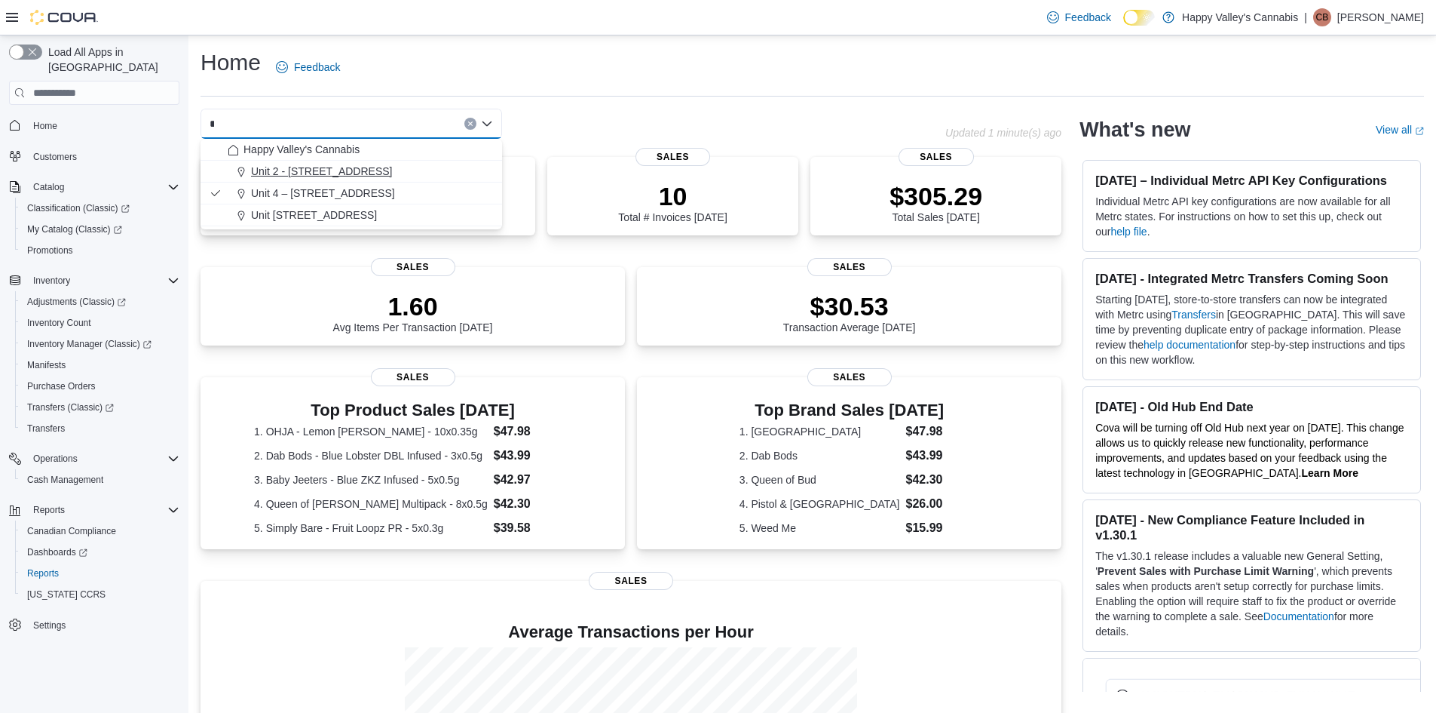
click at [357, 164] on span "Unit 2 - [STREET_ADDRESS]" at bounding box center [322, 171] width 142 height 15
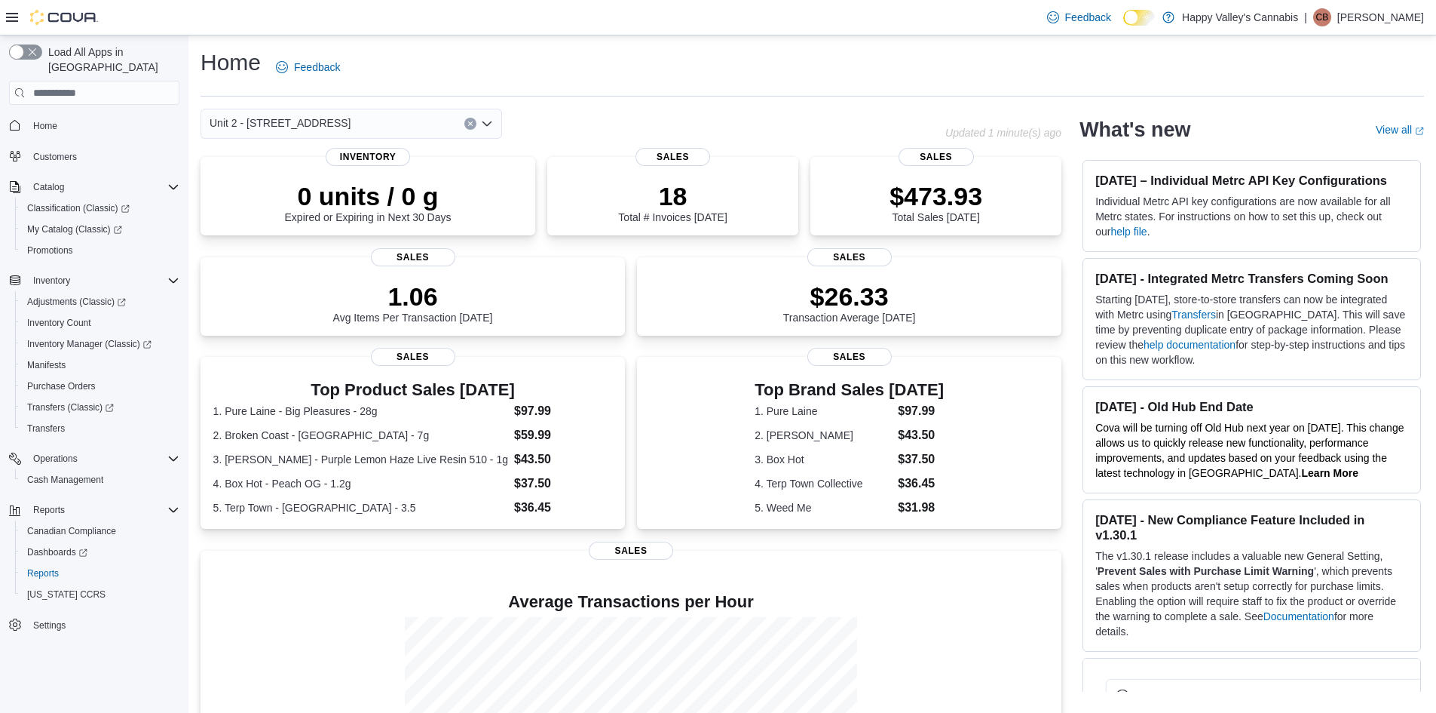
click at [492, 123] on icon "Open list of options" at bounding box center [487, 123] width 9 height 5
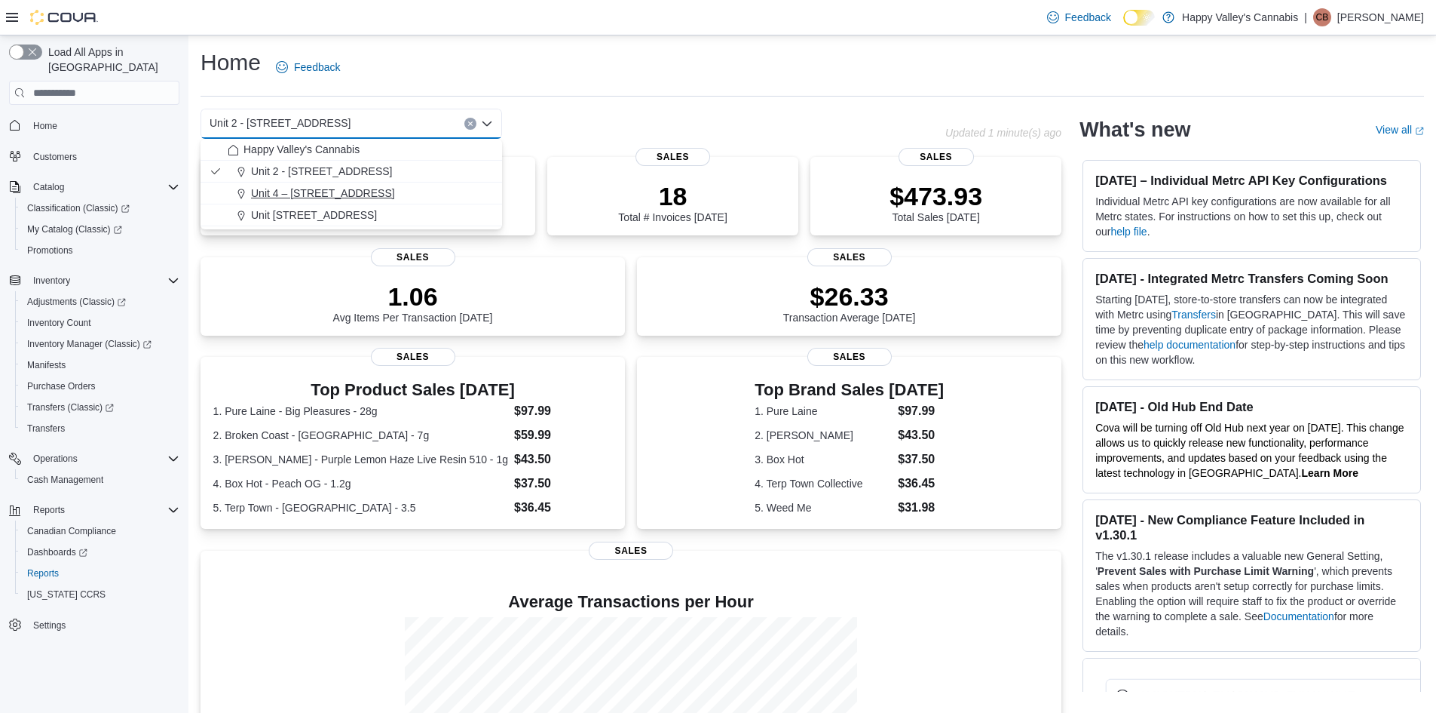
click at [343, 195] on span "Unit 4 – [STREET_ADDRESS]" at bounding box center [323, 192] width 144 height 15
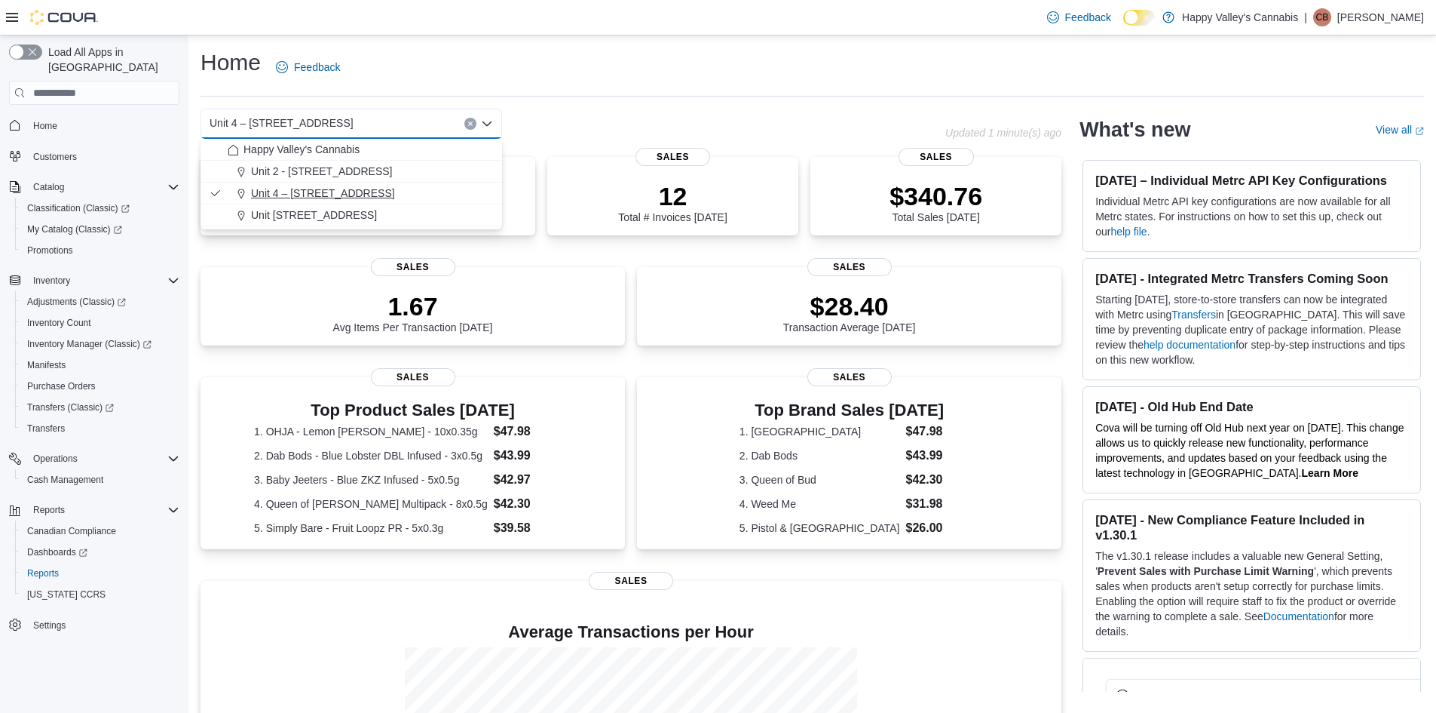
click at [360, 193] on span "Unit 4 – [STREET_ADDRESS]" at bounding box center [323, 192] width 144 height 15
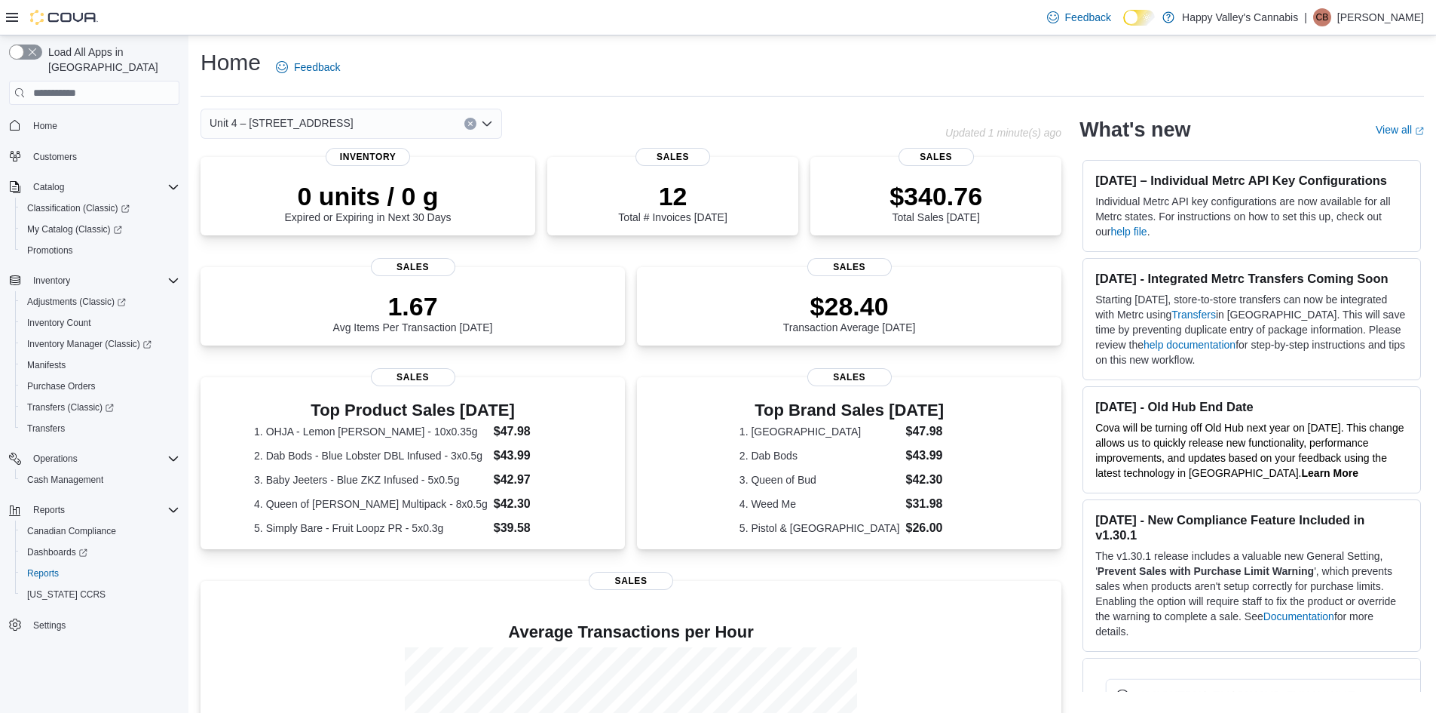
click at [486, 126] on icon "Open list of options" at bounding box center [487, 124] width 12 height 12
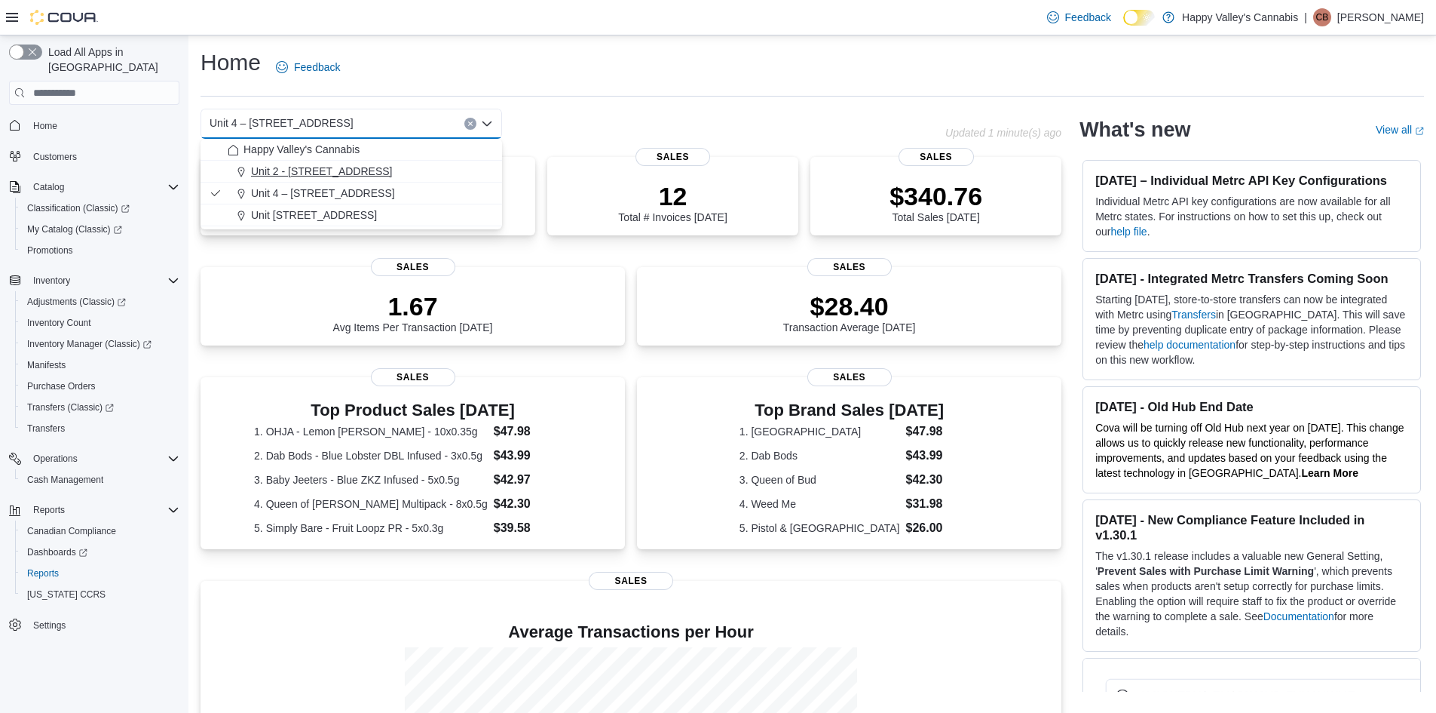
click at [280, 177] on span "Unit 2 - [STREET_ADDRESS]" at bounding box center [322, 171] width 142 height 15
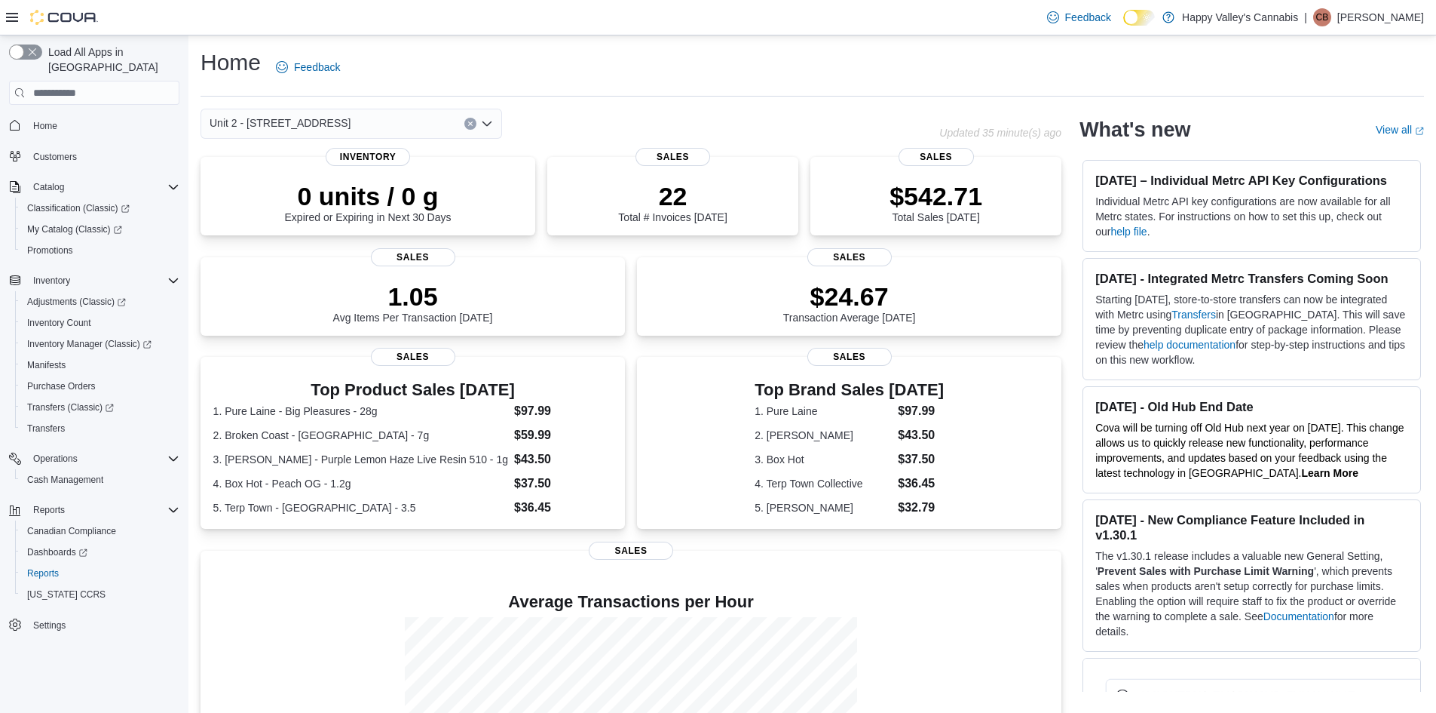
click at [485, 128] on icon "Open list of options" at bounding box center [487, 124] width 12 height 12
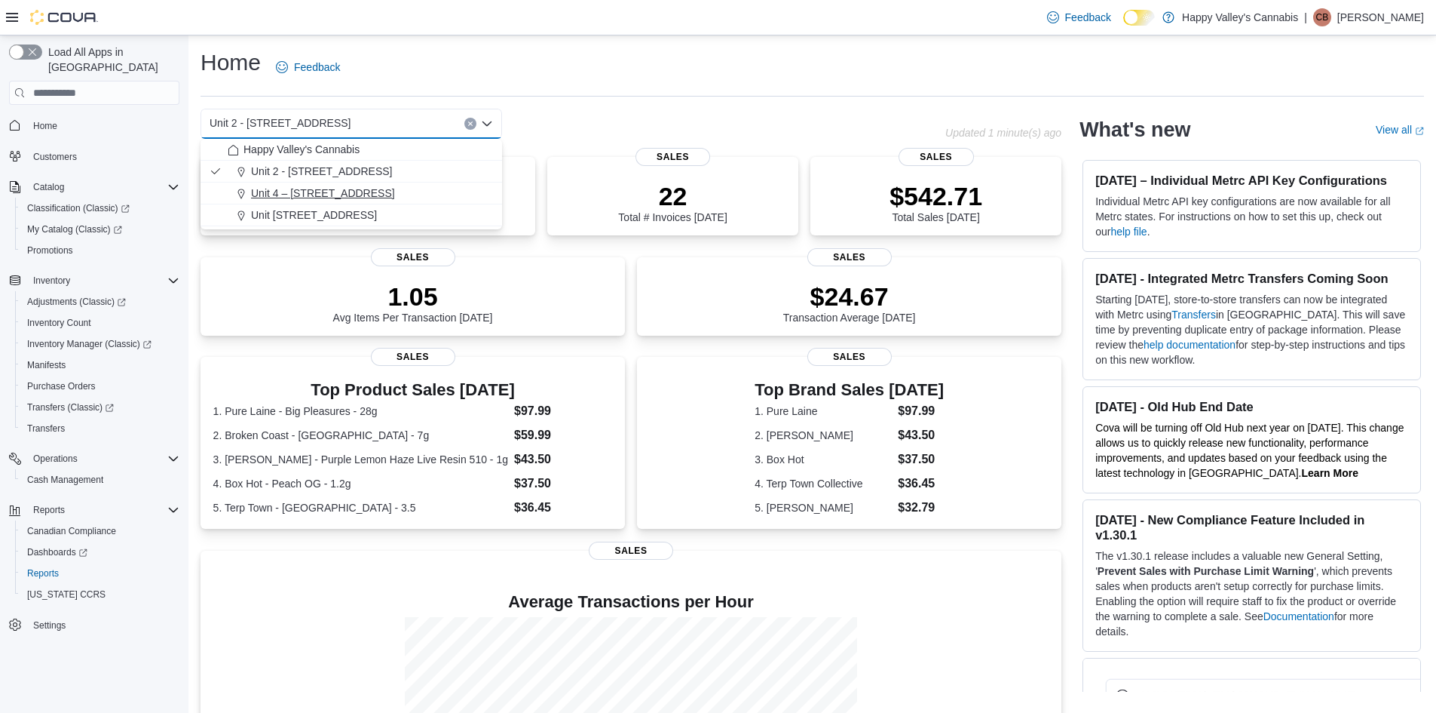
click at [322, 190] on span "Unit 4 – [STREET_ADDRESS]" at bounding box center [323, 192] width 144 height 15
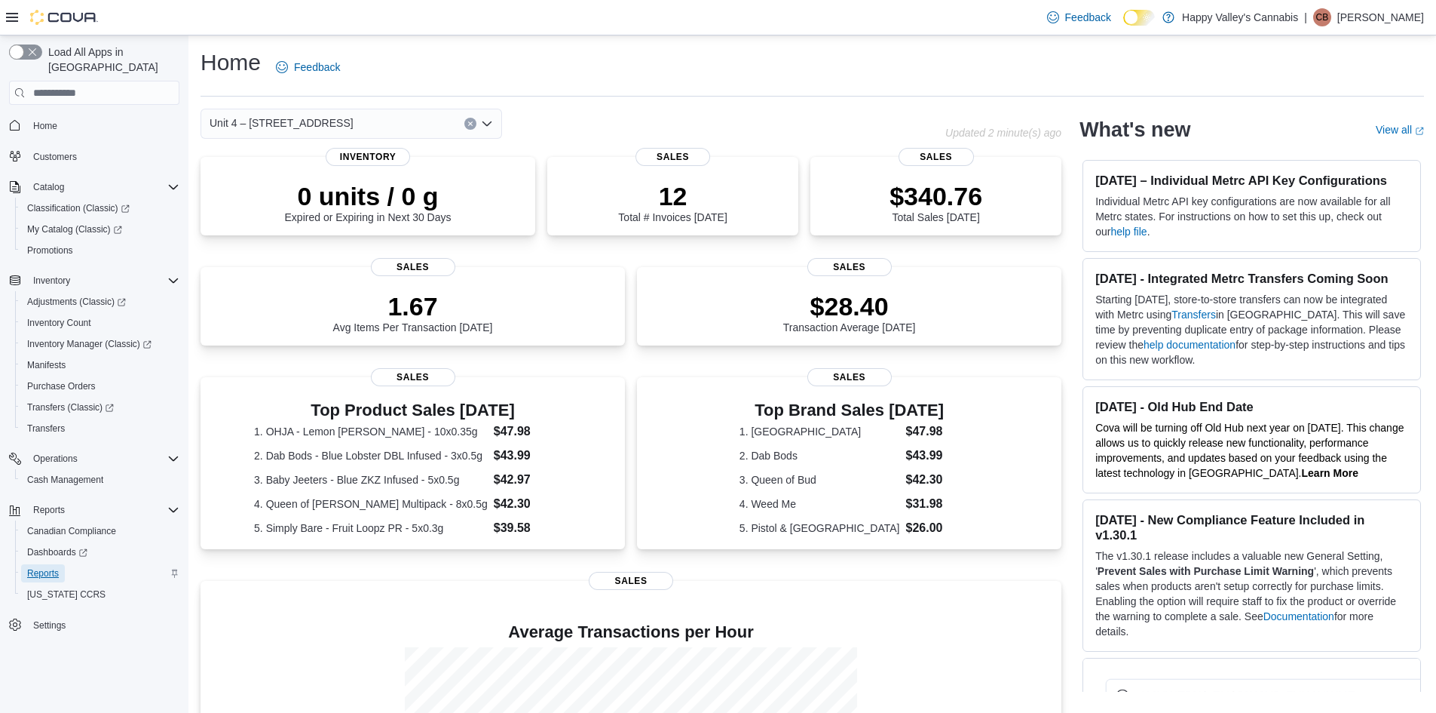
click at [33, 567] on span "Reports" at bounding box center [43, 573] width 32 height 12
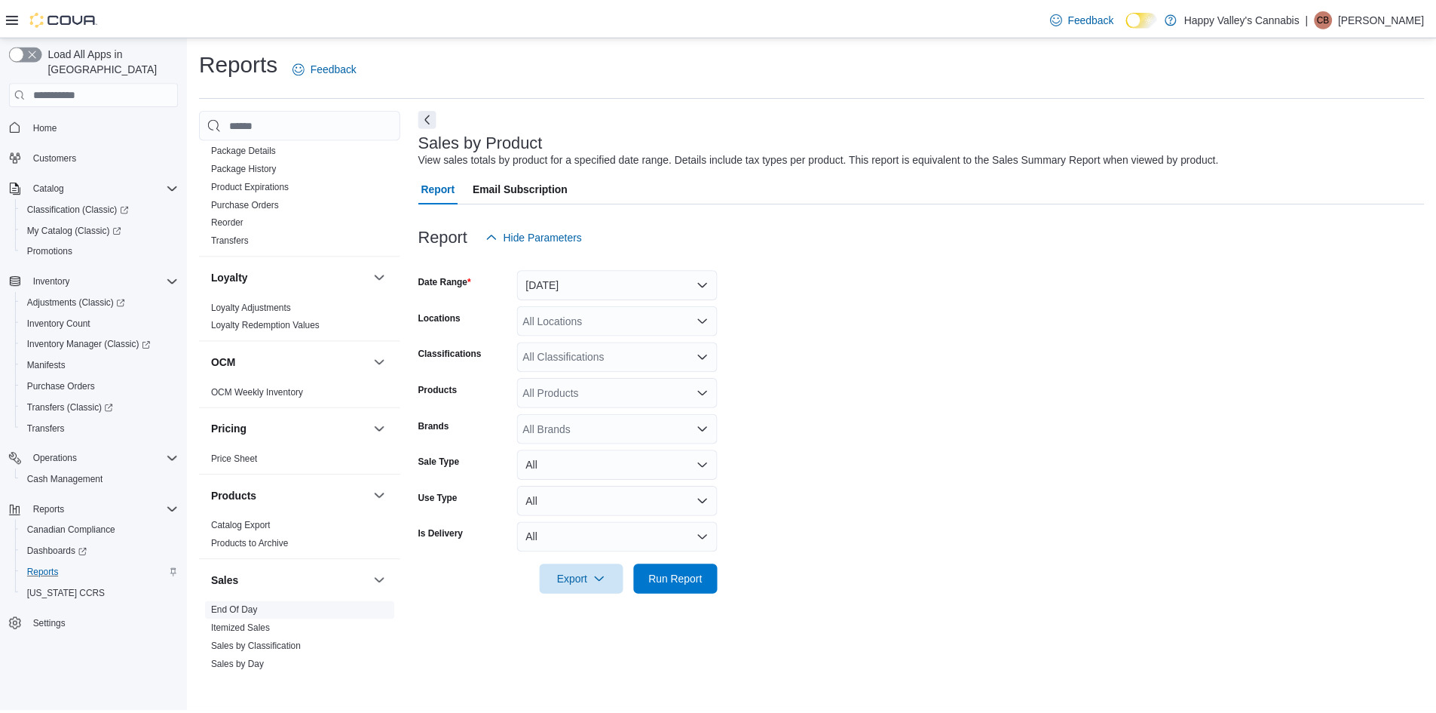
scroll to position [829, 0]
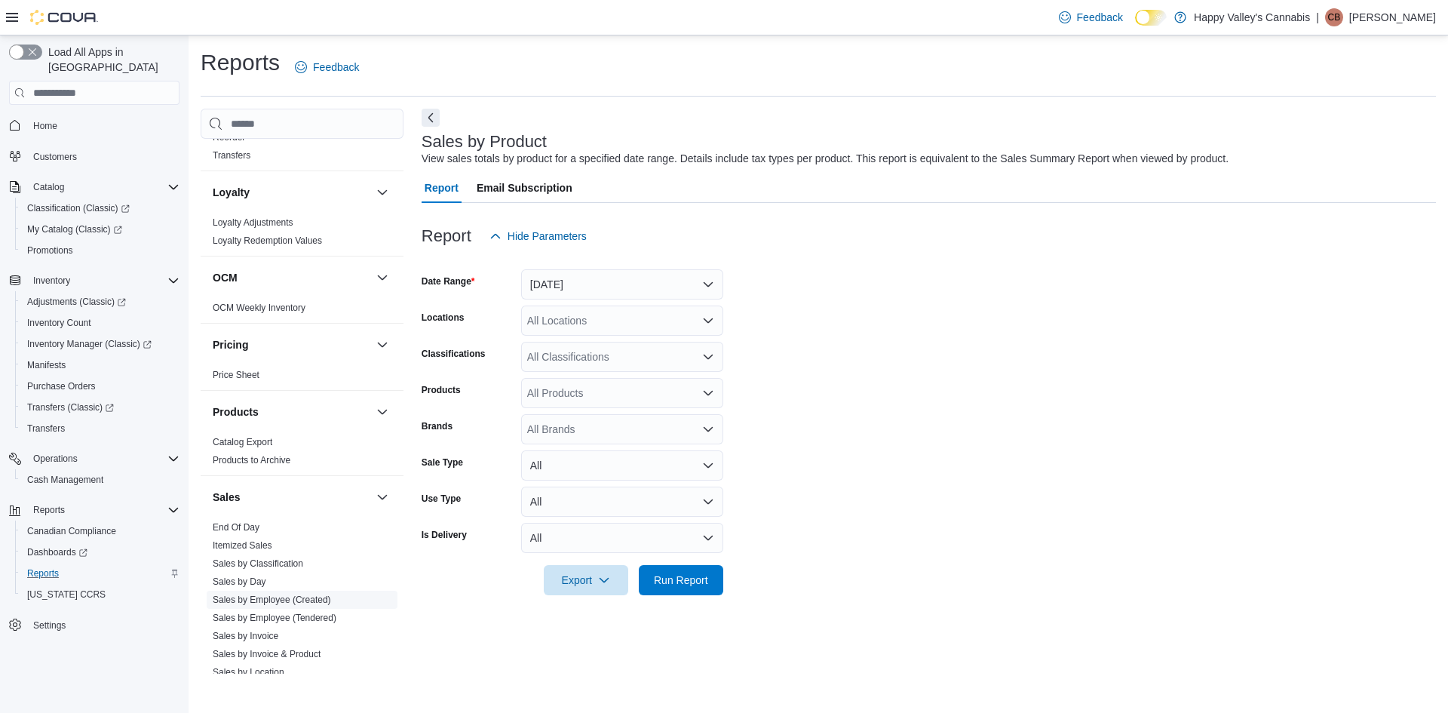
click at [273, 594] on link "Sales by Employee (Created)" at bounding box center [272, 599] width 118 height 11
click at [713, 278] on button "[DATE]" at bounding box center [622, 284] width 202 height 30
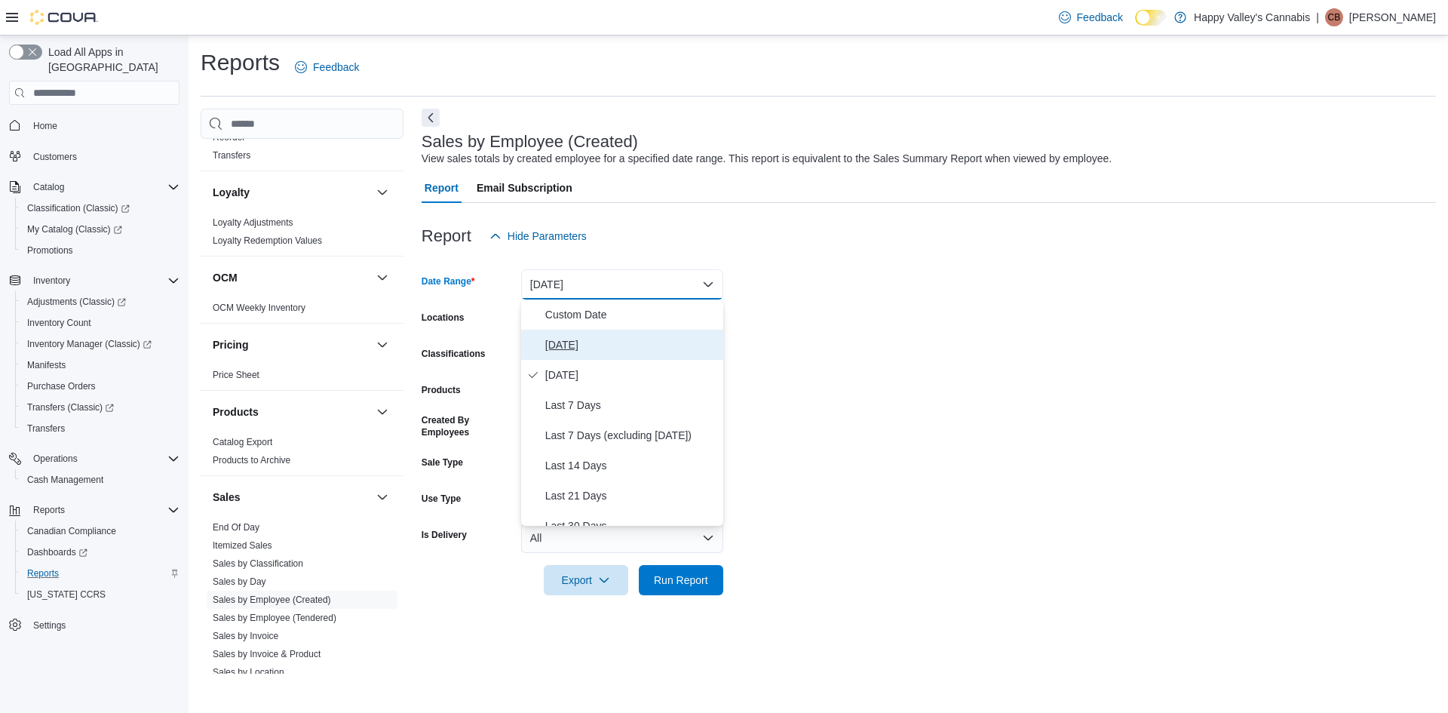
click at [564, 342] on span "[DATE]" at bounding box center [631, 345] width 172 height 18
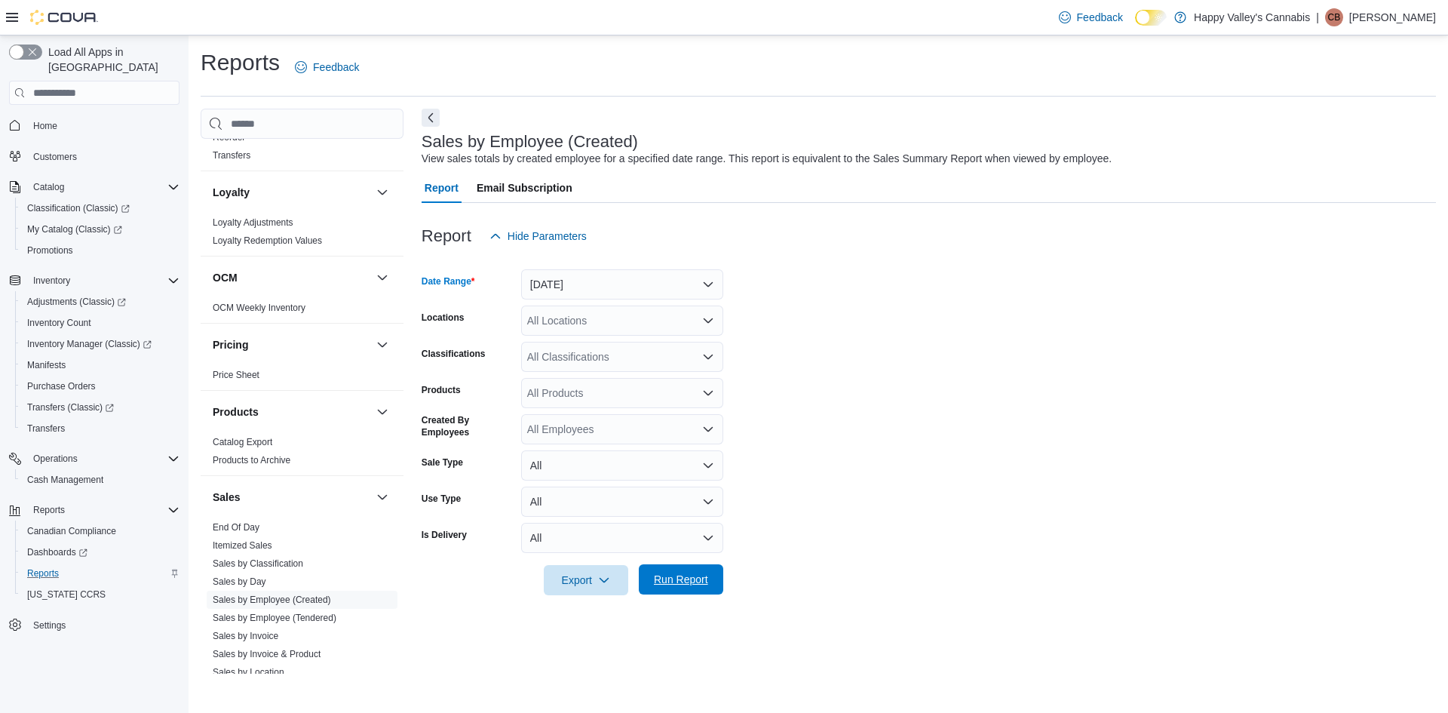
click at [691, 586] on span "Run Report" at bounding box center [681, 579] width 54 height 15
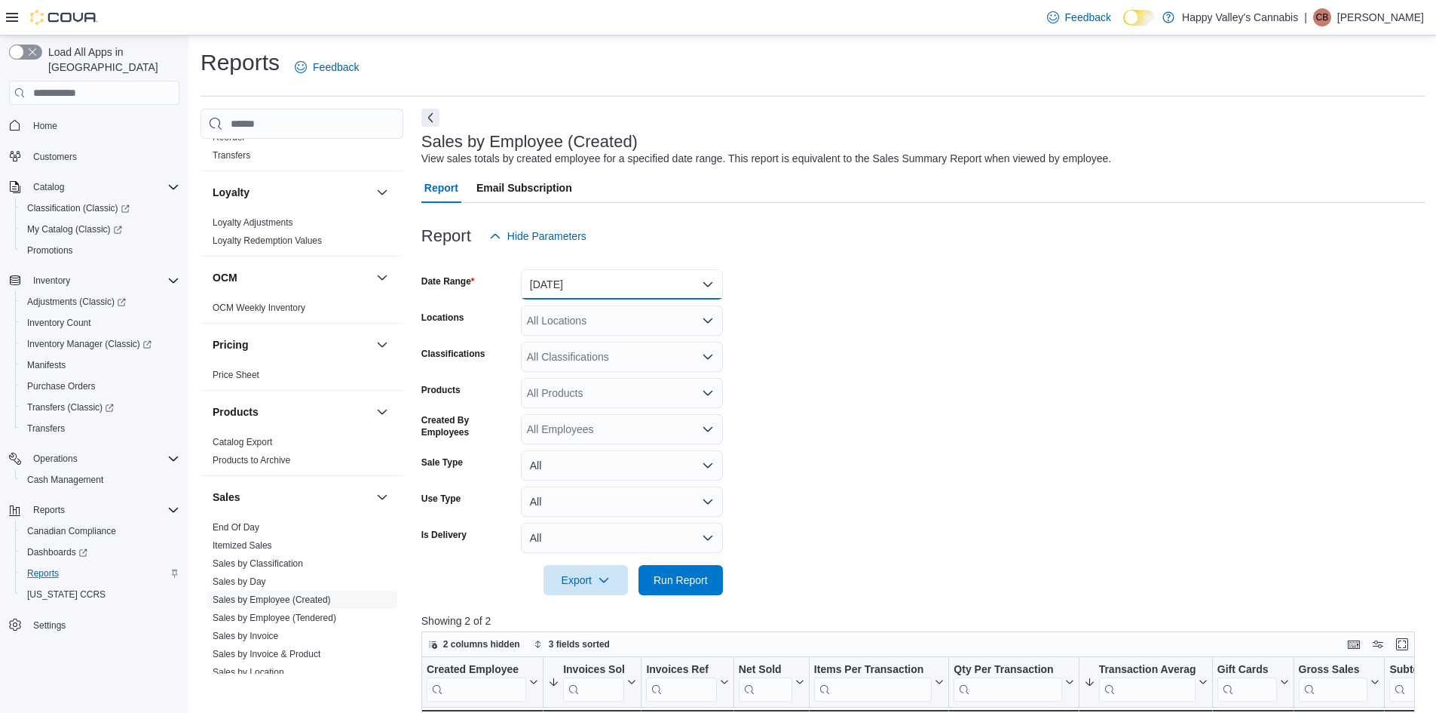
click at [645, 294] on button "[DATE]" at bounding box center [622, 284] width 202 height 30
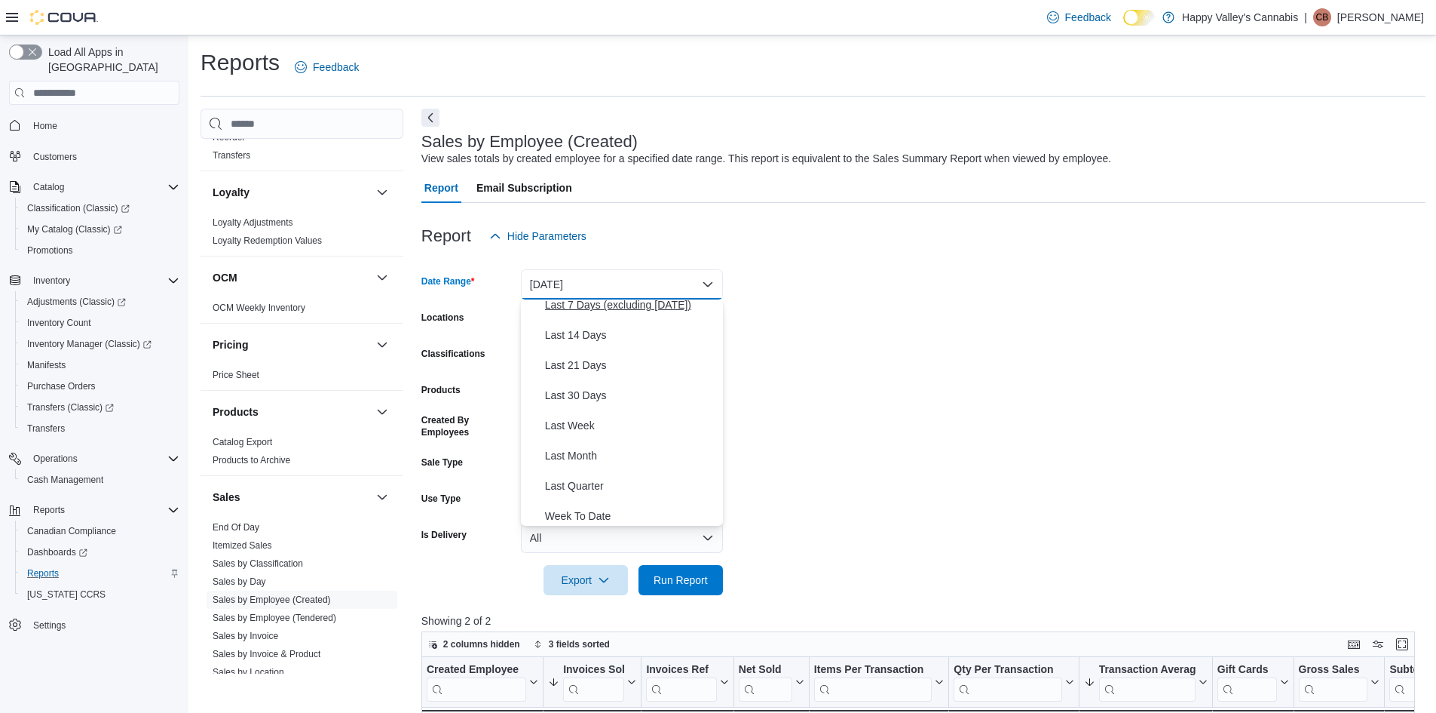
scroll to position [226, 0]
click at [561, 455] on span "Month To Date" at bounding box center [631, 450] width 172 height 18
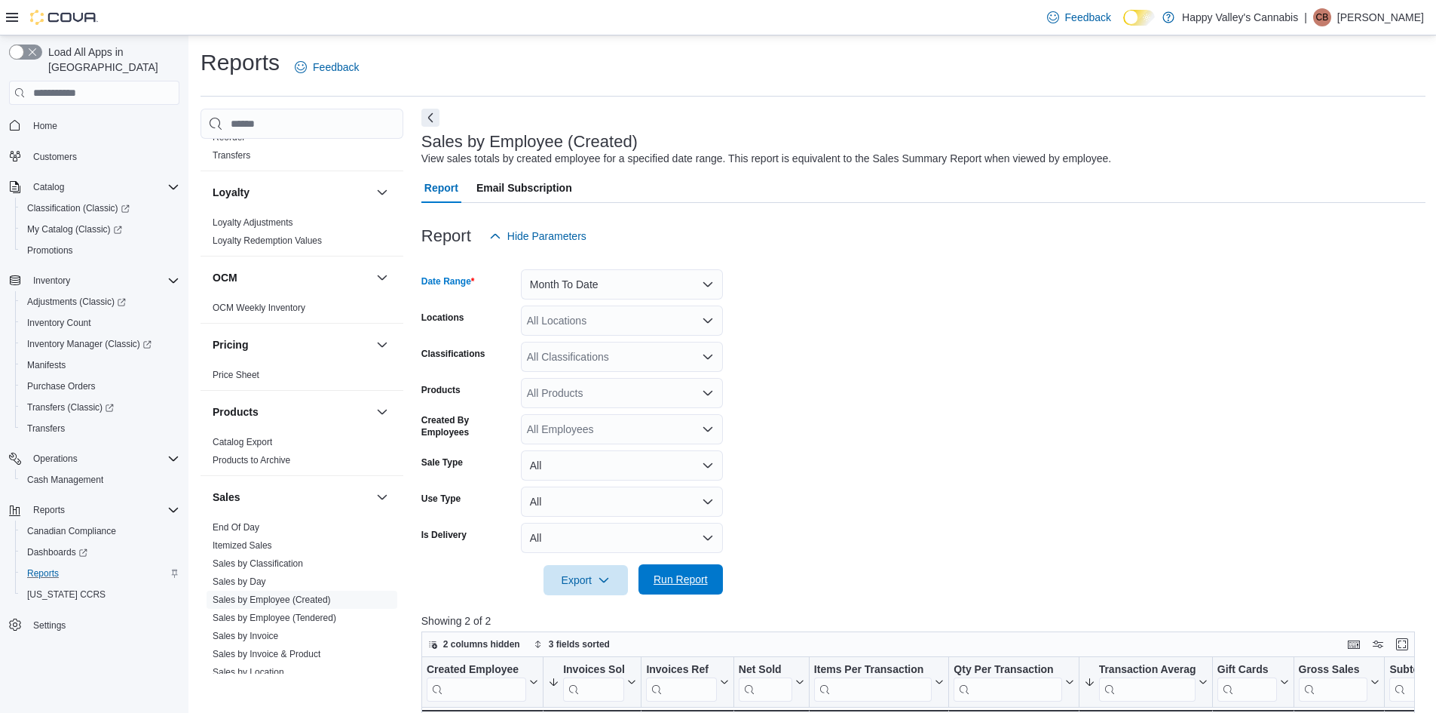
click at [697, 576] on span "Run Report" at bounding box center [681, 579] width 54 height 15
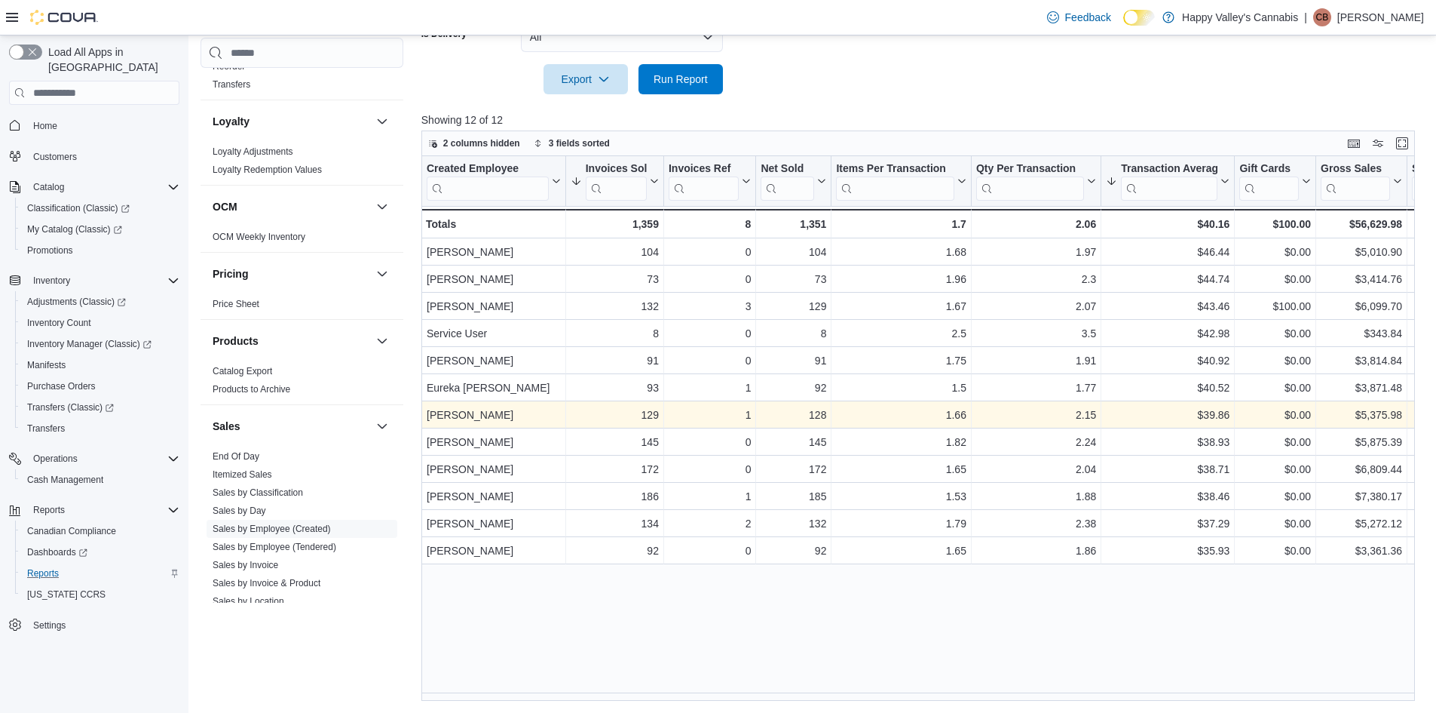
scroll to position [48, 0]
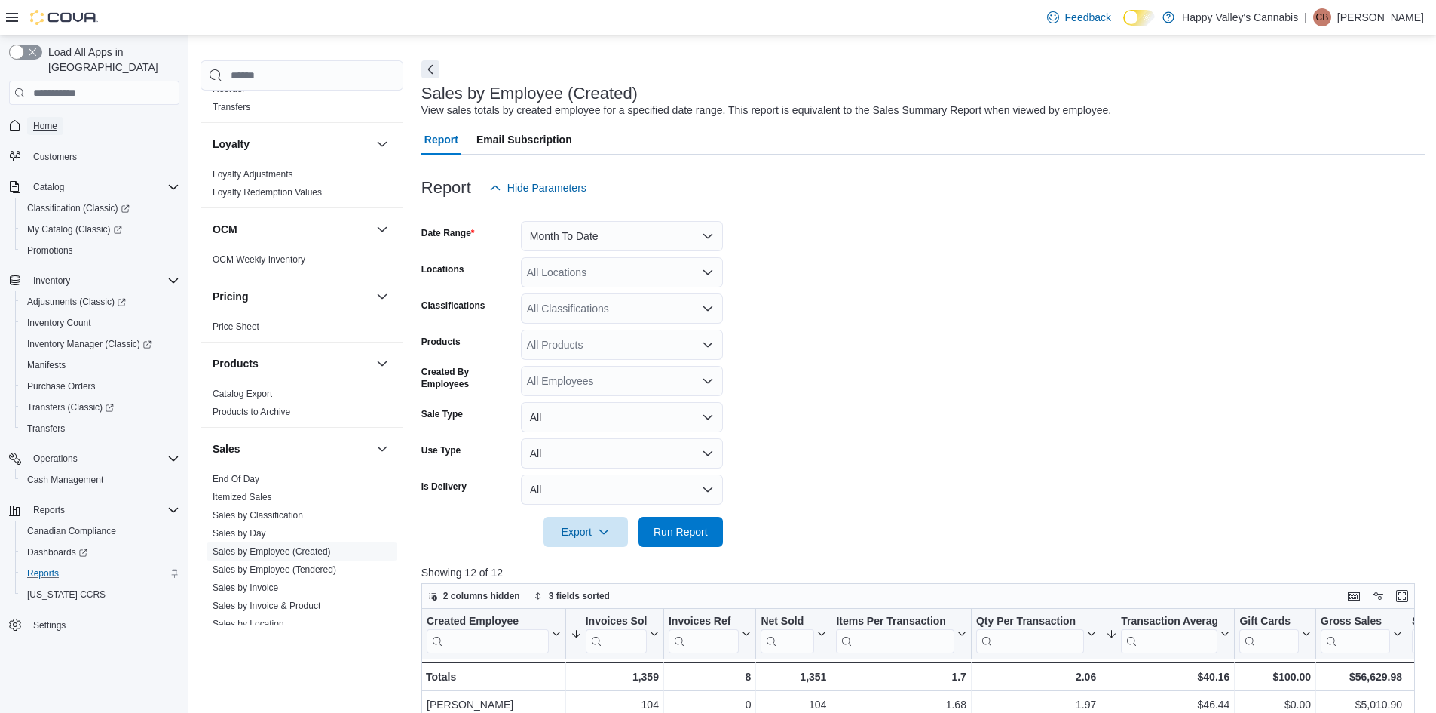
click at [38, 120] on span "Home" at bounding box center [45, 126] width 24 height 12
